Goal: Task Accomplishment & Management: Manage account settings

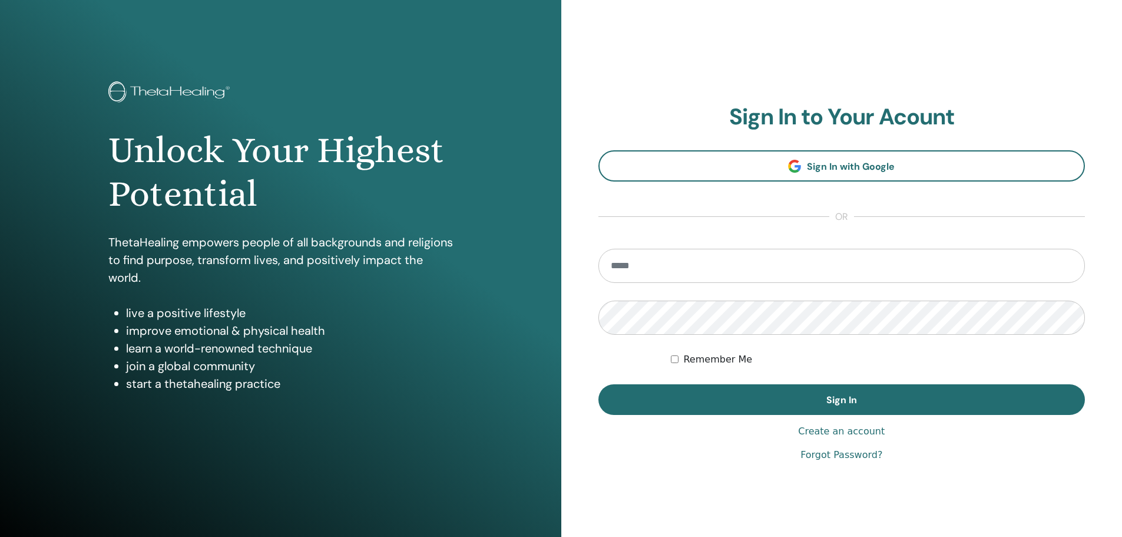
click at [631, 267] on input "email" at bounding box center [842, 266] width 487 height 34
type input "**********"
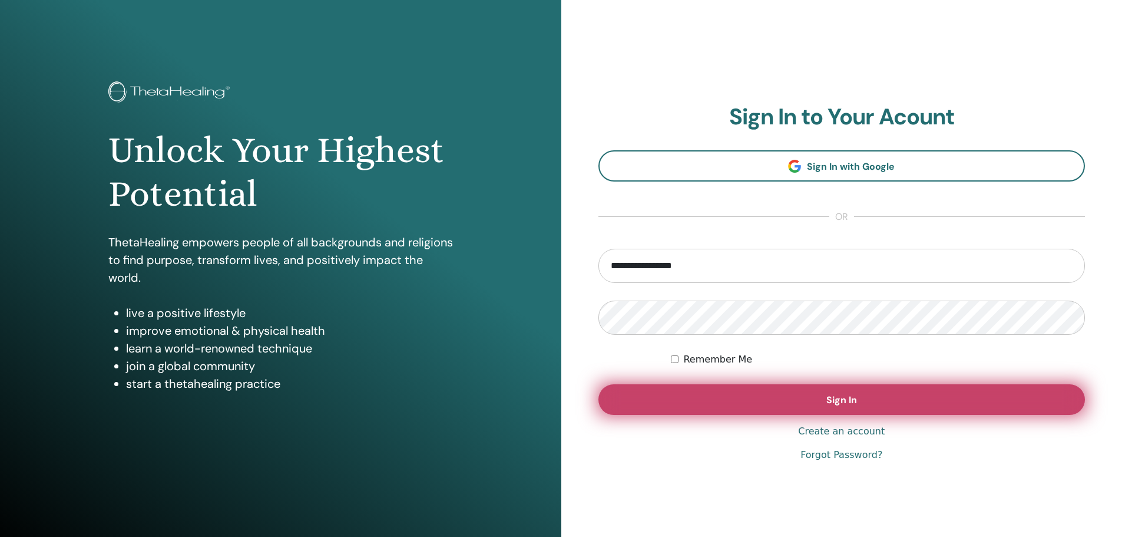
click at [842, 395] on span "Sign In" at bounding box center [842, 400] width 31 height 12
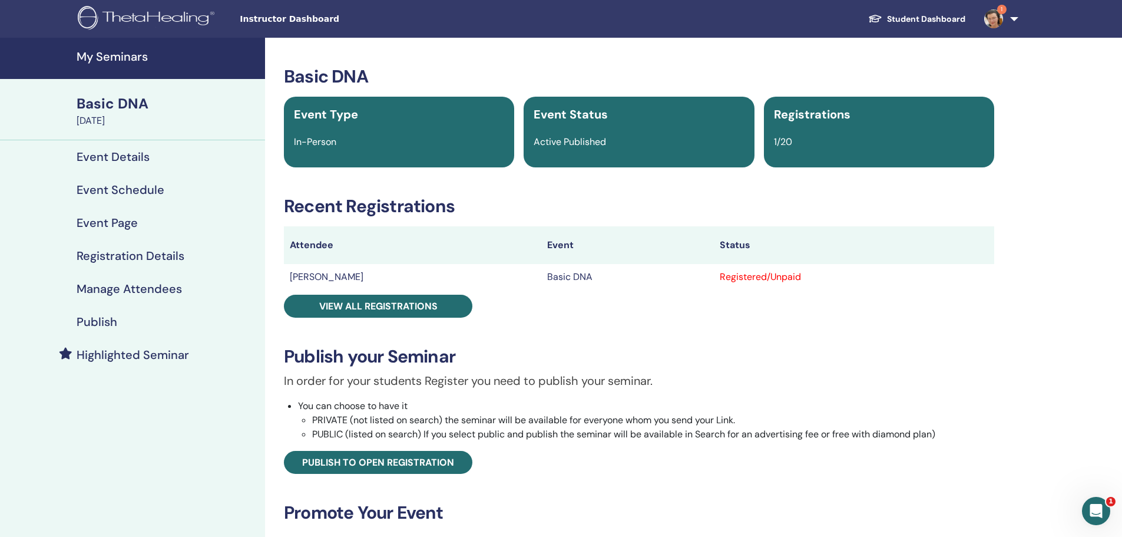
click at [994, 15] on img at bounding box center [994, 18] width 19 height 19
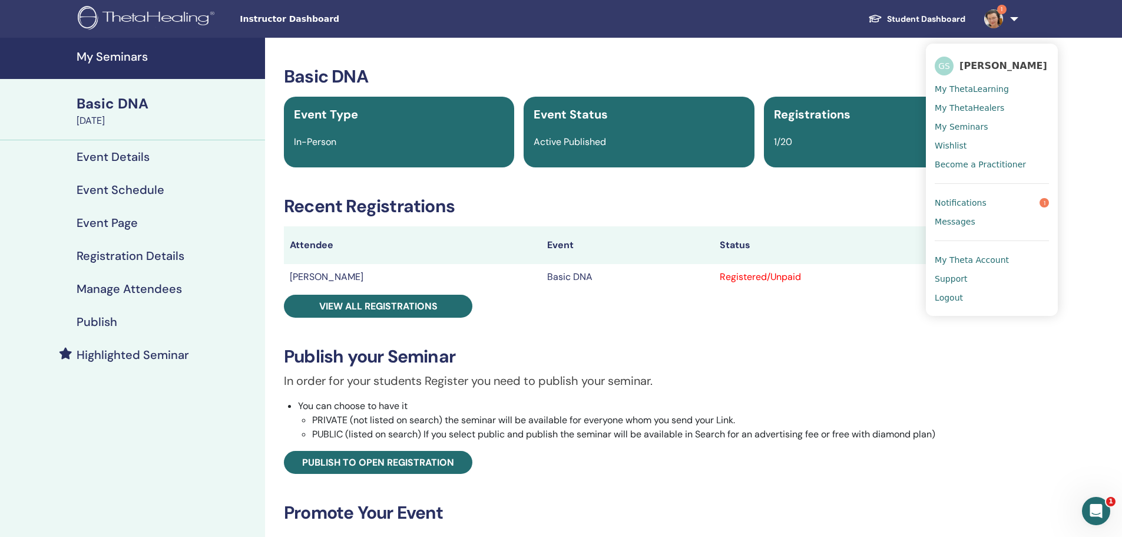
click at [969, 201] on span "Notifications" at bounding box center [961, 202] width 52 height 11
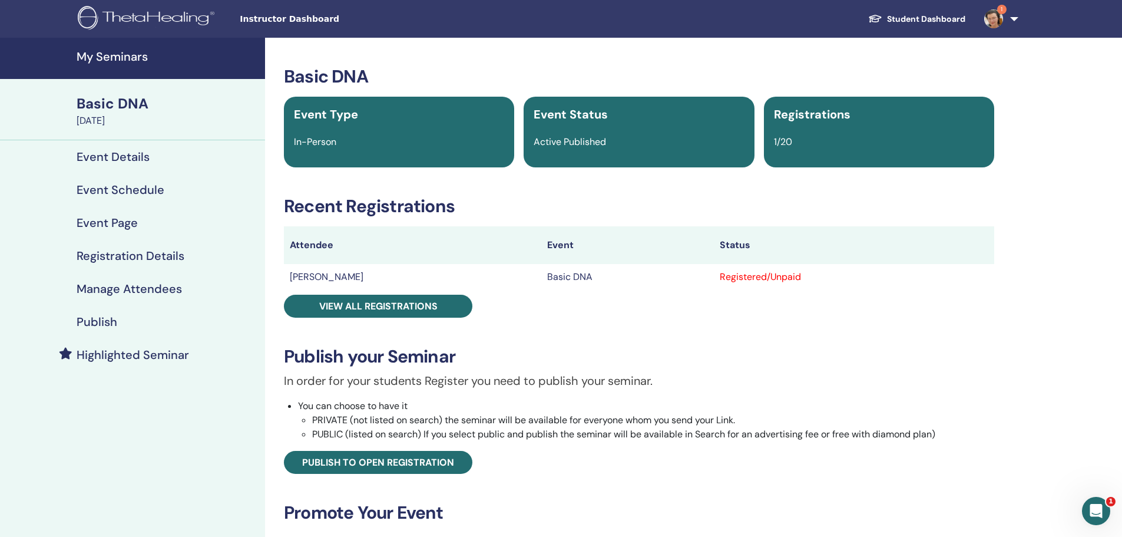
click at [140, 286] on h4 "Manage Attendees" at bounding box center [129, 289] width 105 height 14
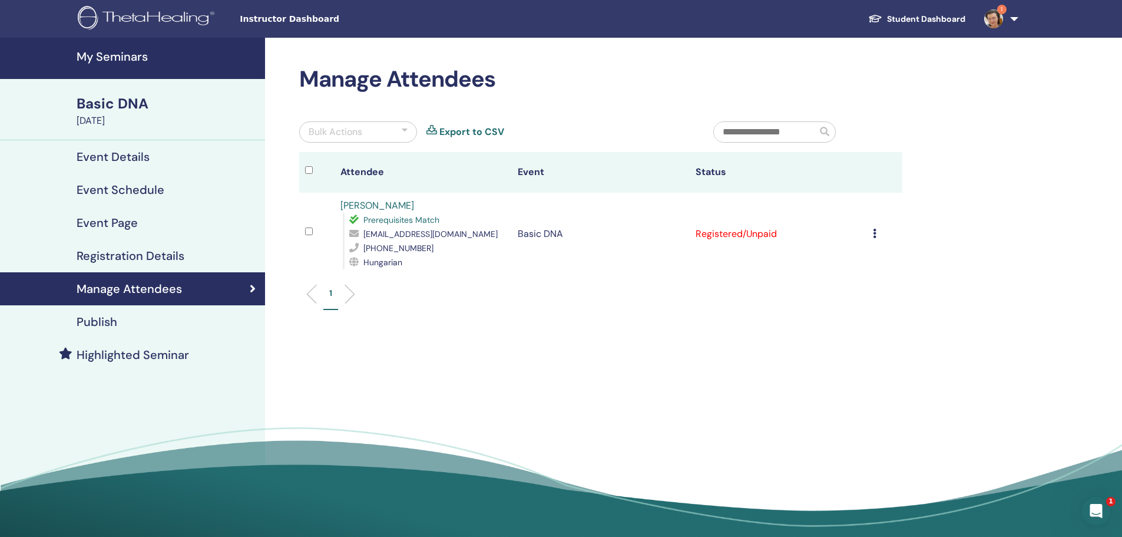
click at [875, 233] on icon at bounding box center [875, 233] width 4 height 9
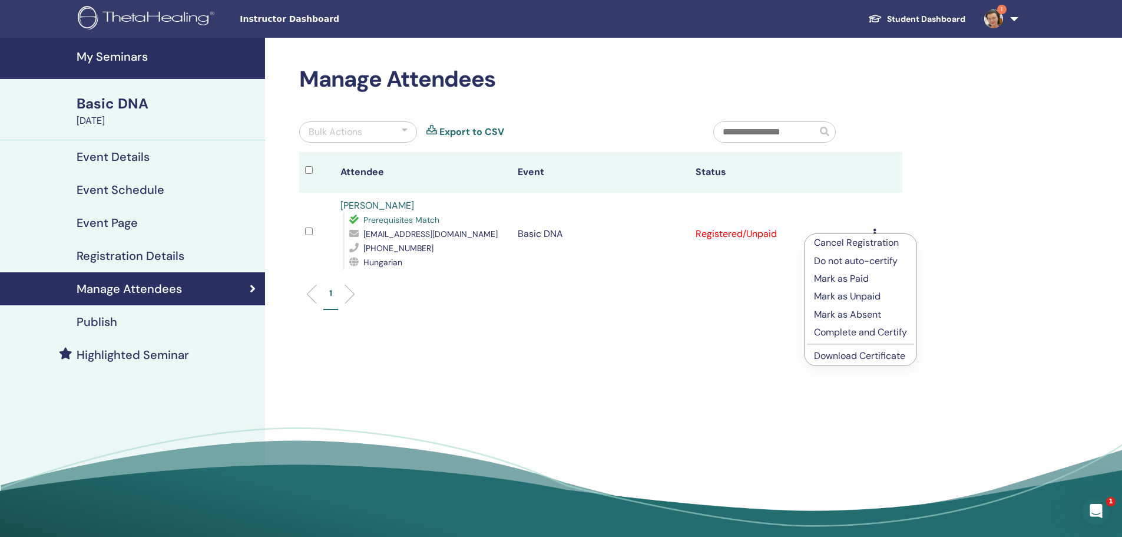
click at [843, 276] on p "Mark as Paid" at bounding box center [860, 279] width 93 height 14
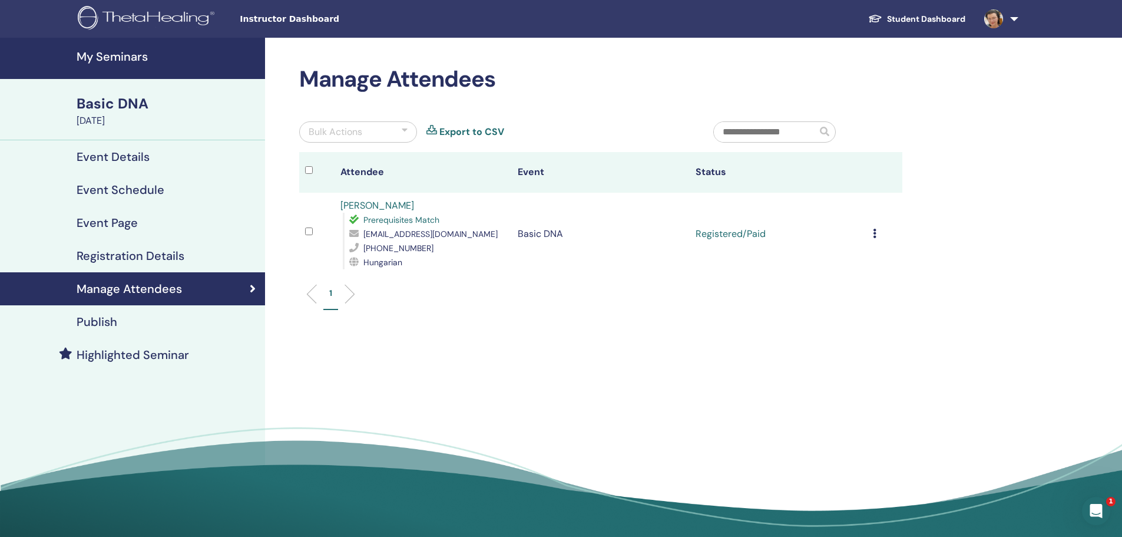
click at [875, 233] on icon at bounding box center [875, 233] width 4 height 9
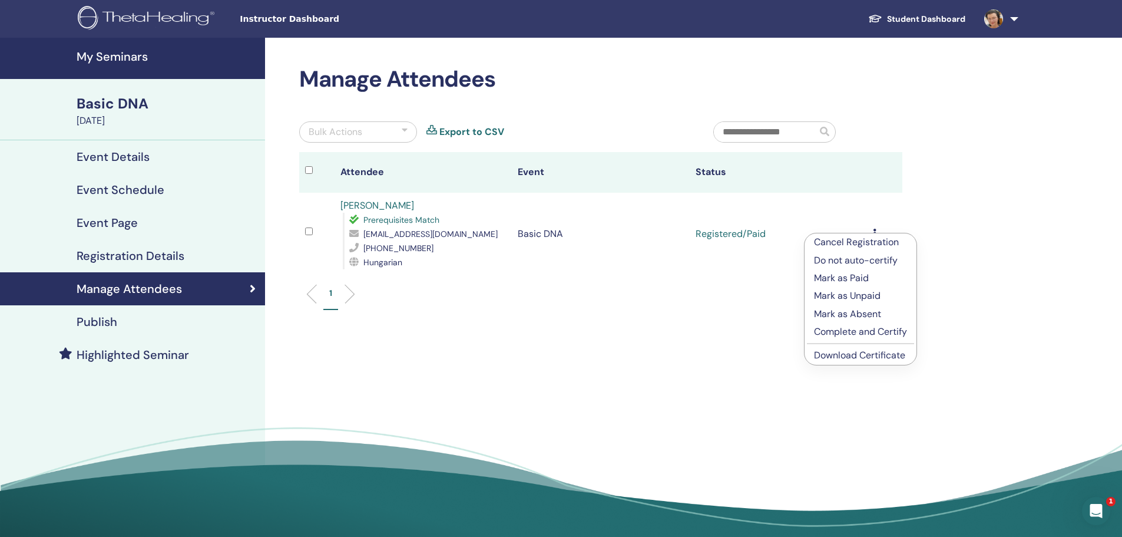
click at [959, 162] on div "Manage Attendees Bulk Actions Export to CSV Attendee Event Status Árpád Kovács …" at bounding box center [639, 291] width 748 height 507
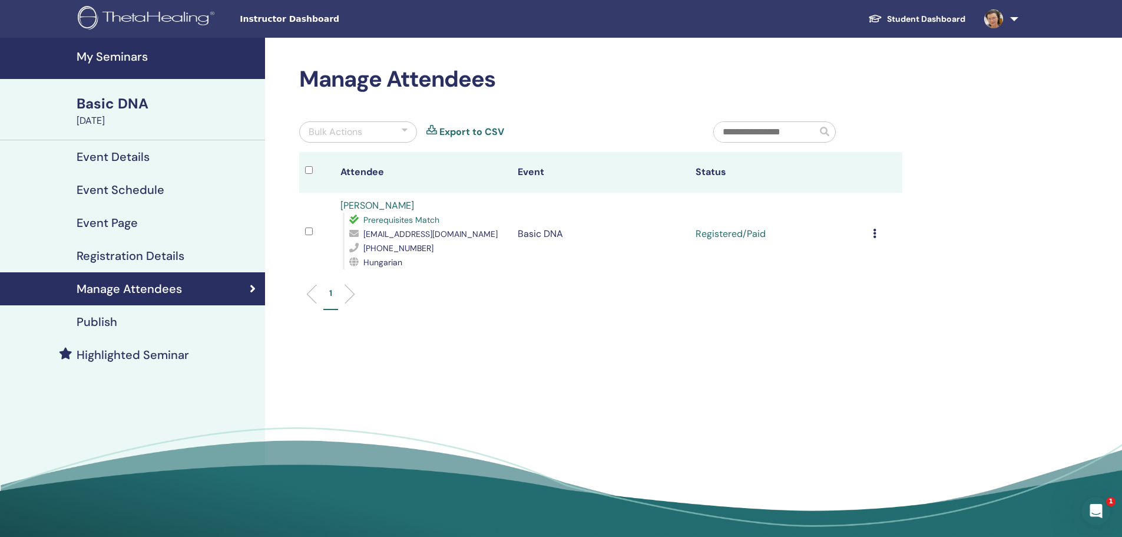
click at [873, 230] on icon at bounding box center [875, 233] width 4 height 9
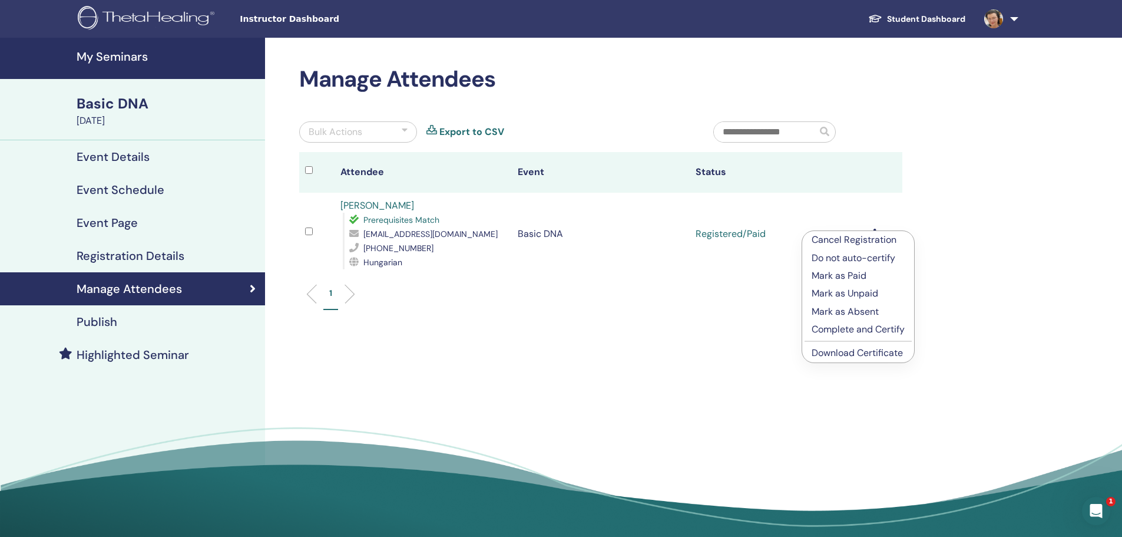
click at [985, 320] on div "Manage Attendees Bulk Actions Export to CSV Attendee Event Status Árpád Kovács …" at bounding box center [639, 291] width 748 height 507
